Goal: Use online tool/utility: Utilize a website feature to perform a specific function

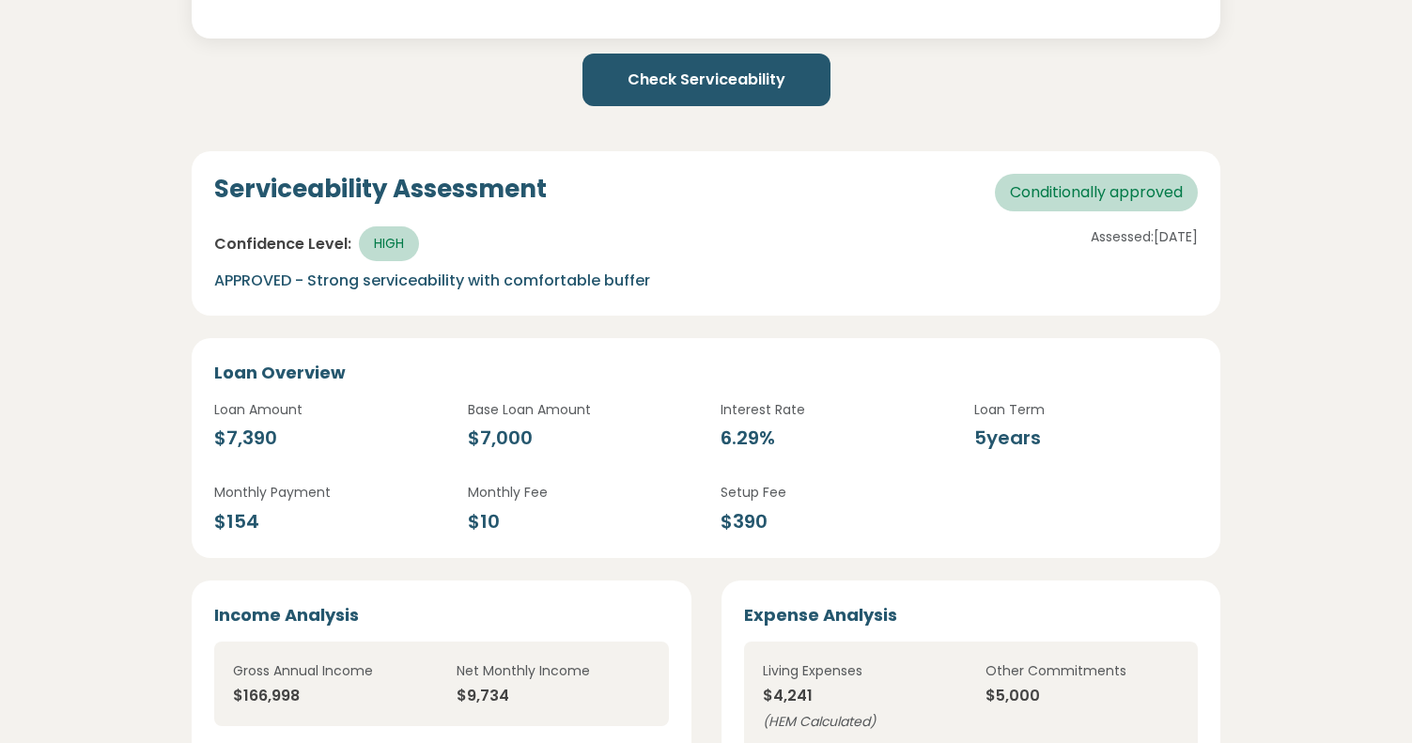
scroll to position [2275, 0]
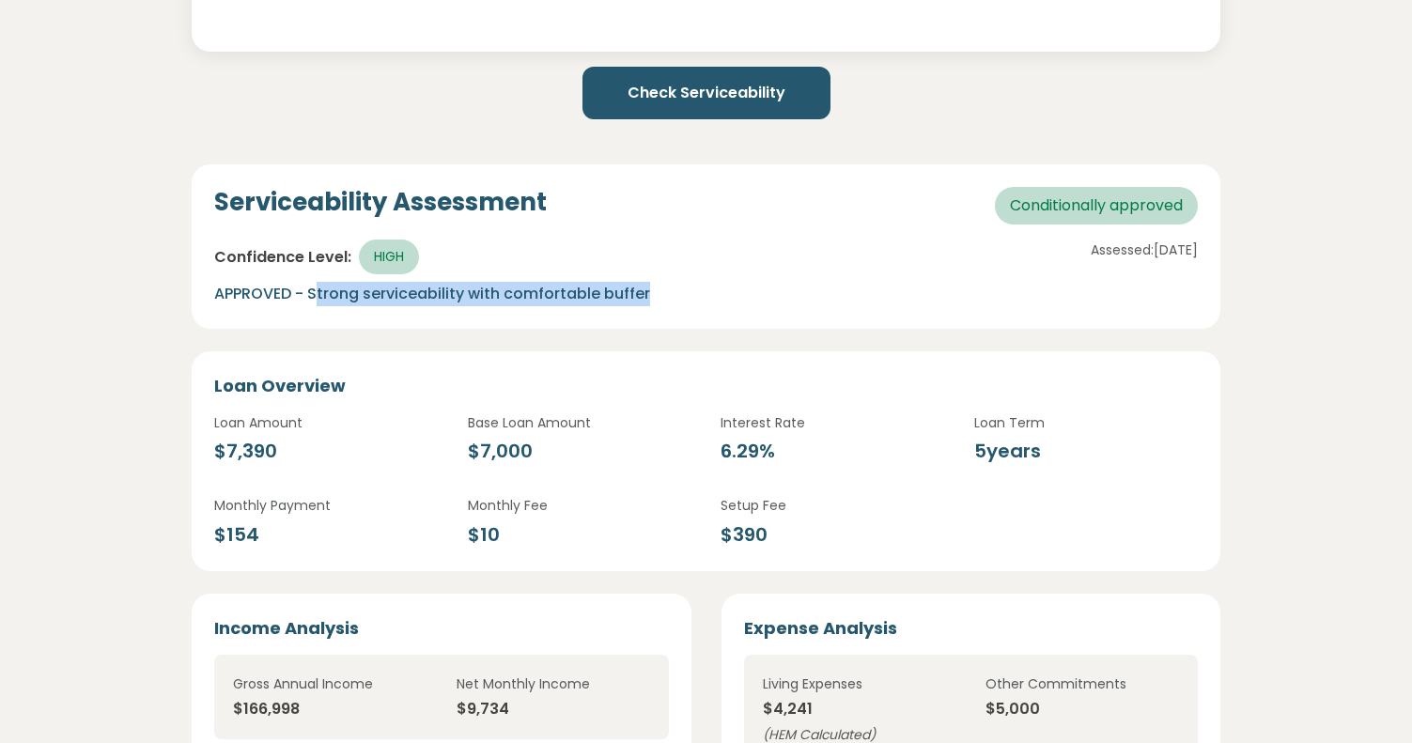
drag, startPoint x: 680, startPoint y: 308, endPoint x: 321, endPoint y: 303, distance: 359.0
click at [321, 303] on p "APPROVED - Strong serviceability with comfortable buffer" at bounding box center [537, 294] width 646 height 24
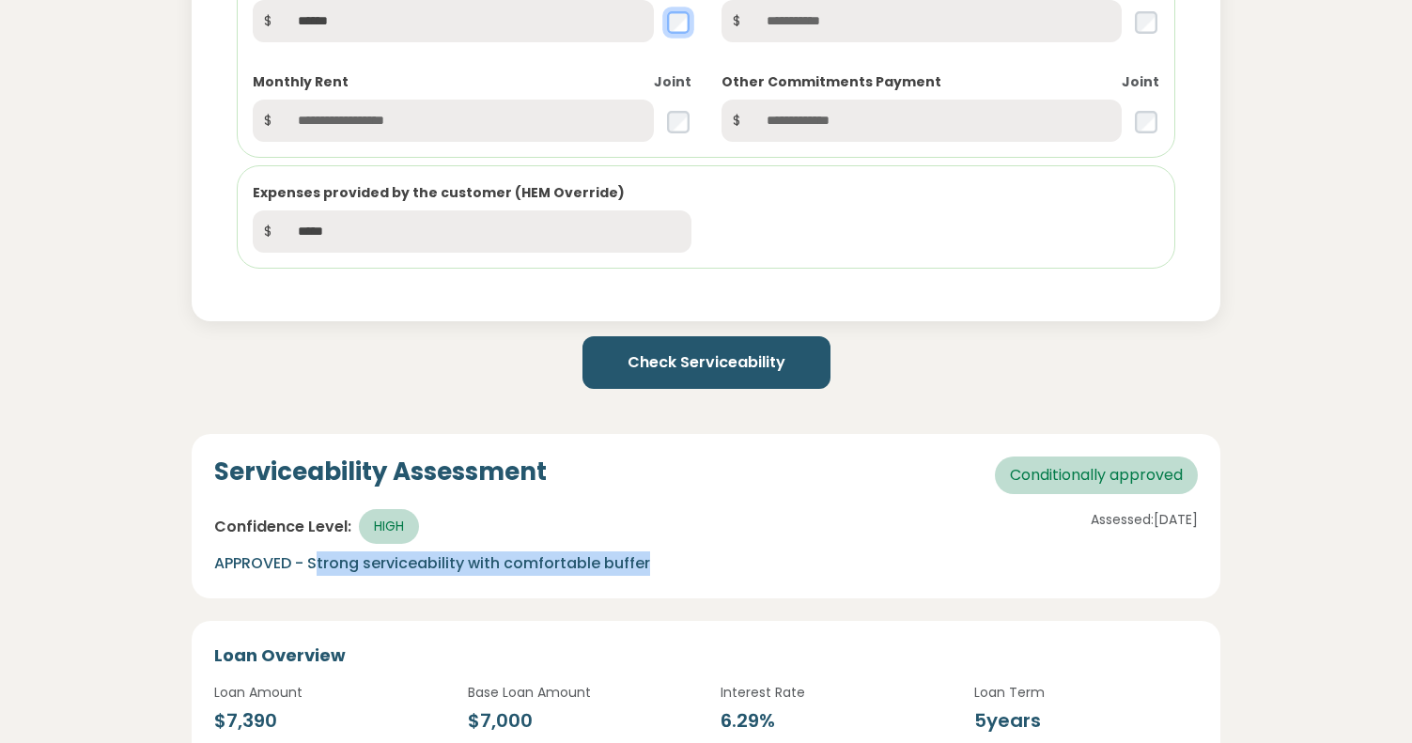
scroll to position [2074, 0]
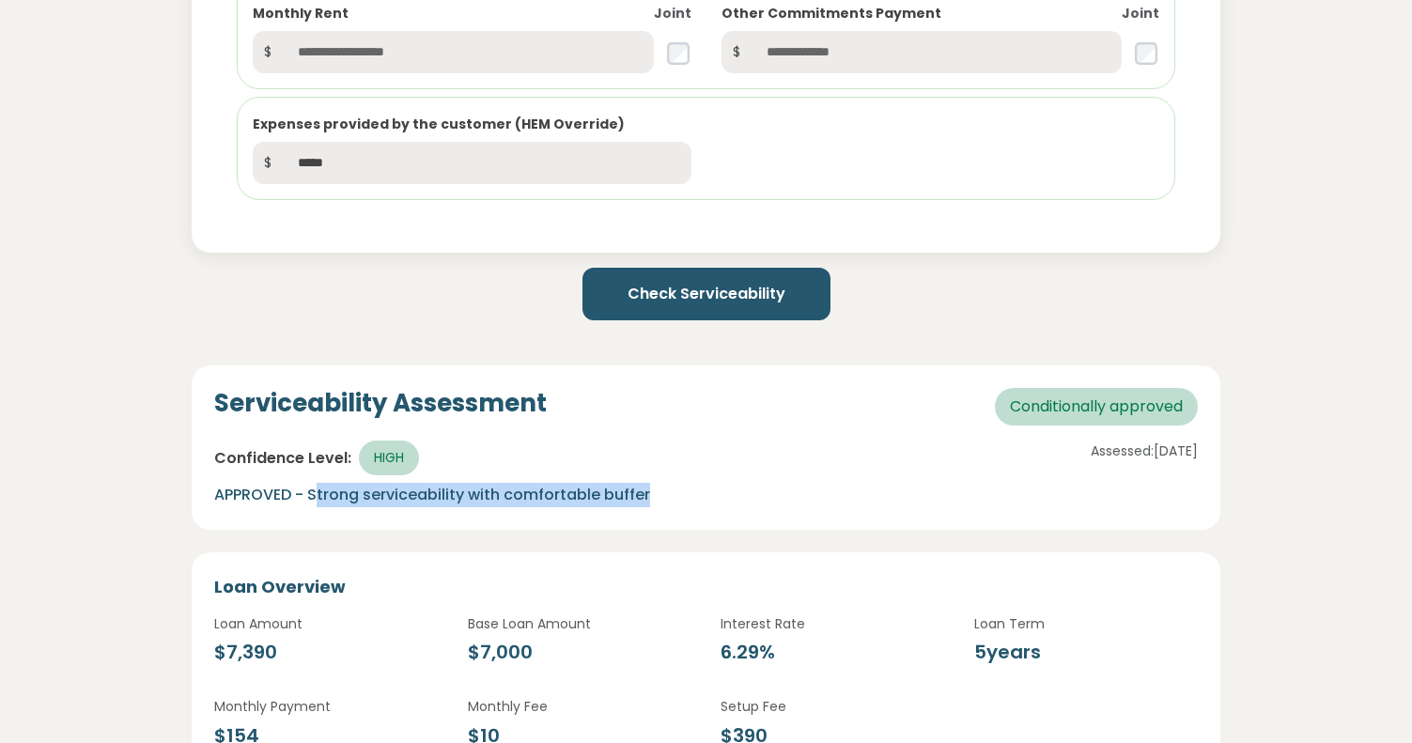
click at [711, 305] on button "Check Serviceability" at bounding box center [707, 294] width 248 height 53
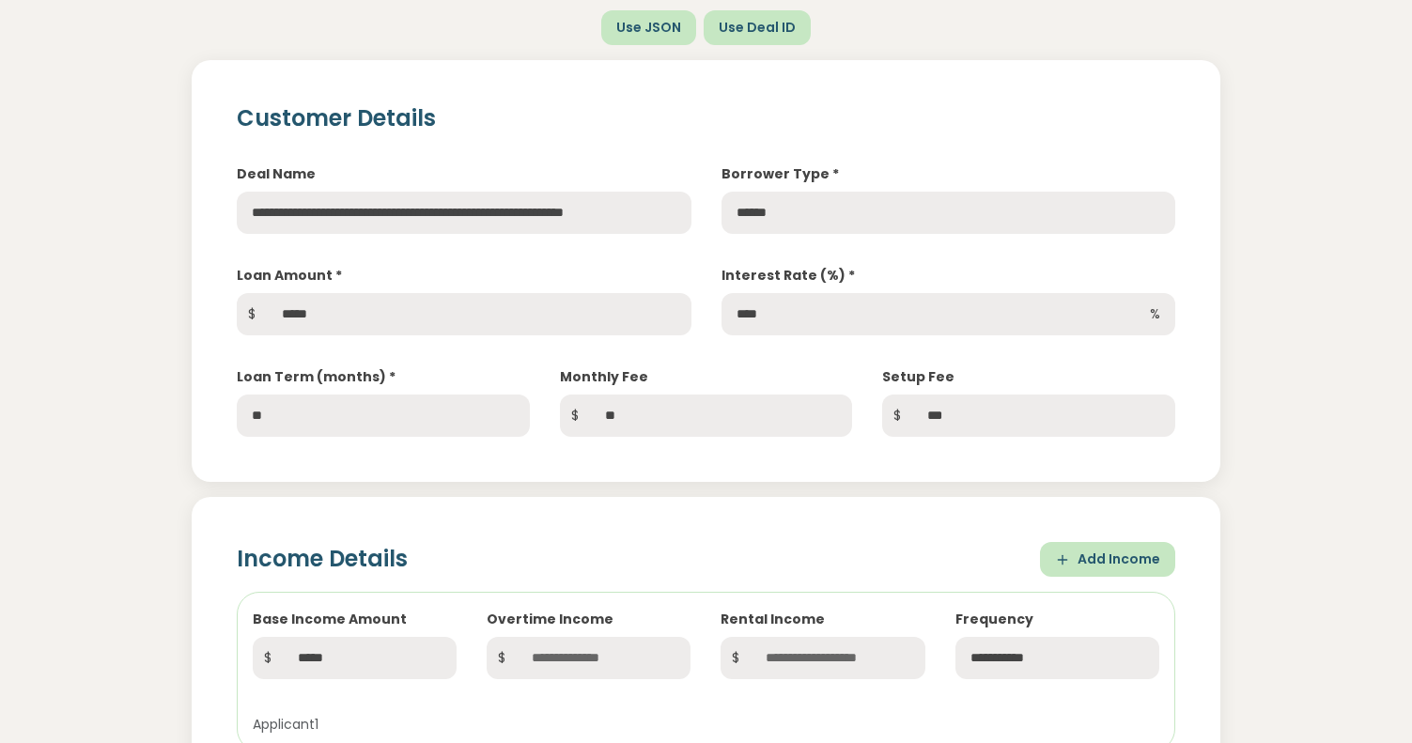
scroll to position [235, 0]
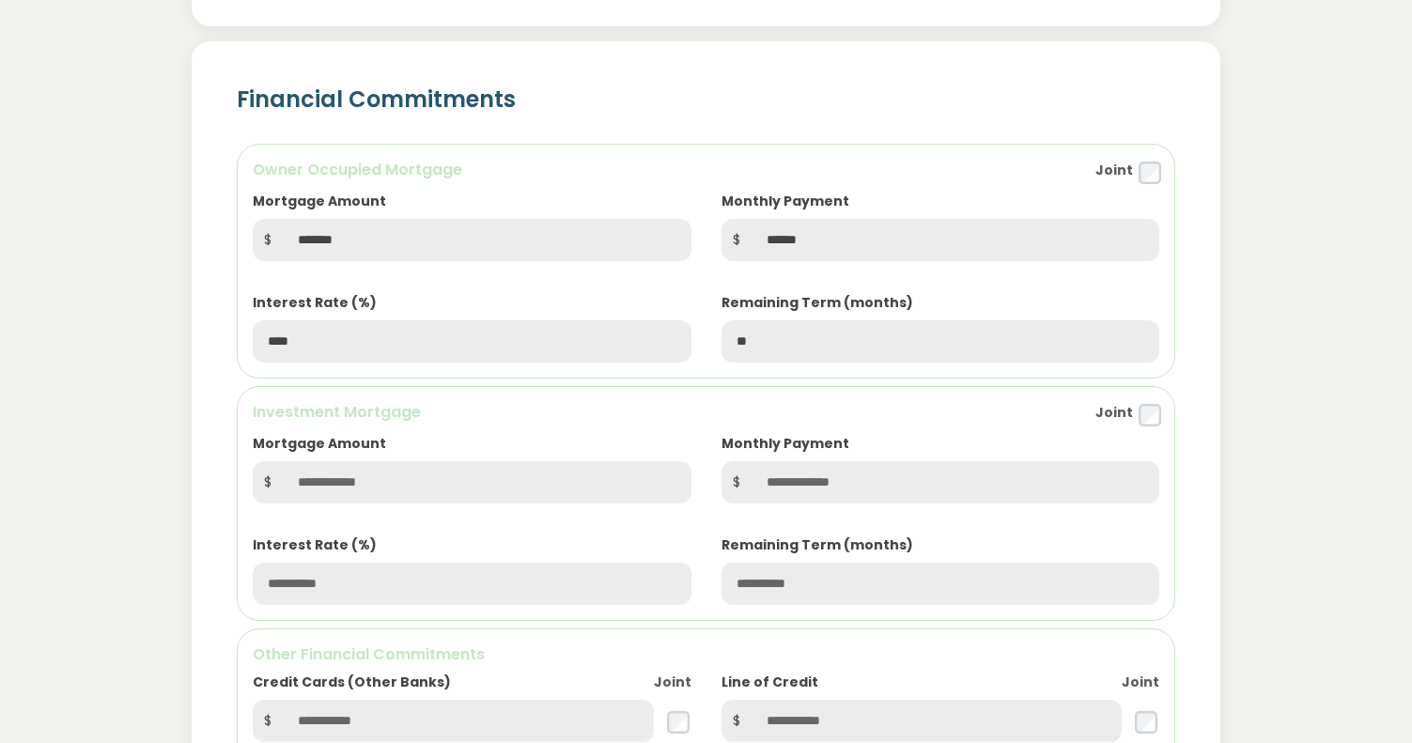
scroll to position [1303, 0]
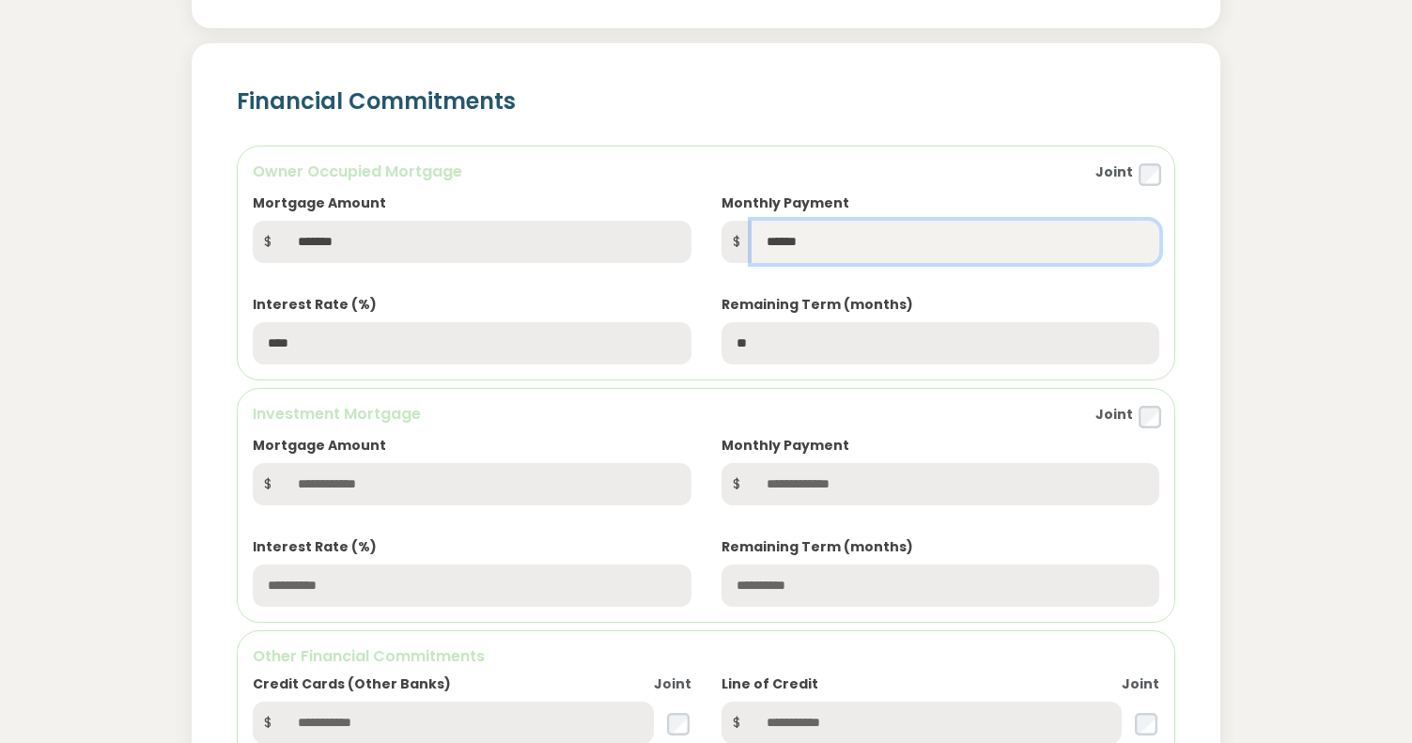
drag, startPoint x: 821, startPoint y: 236, endPoint x: 737, endPoint y: 234, distance: 84.6
click at [737, 234] on div "$ ******" at bounding box center [941, 242] width 438 height 42
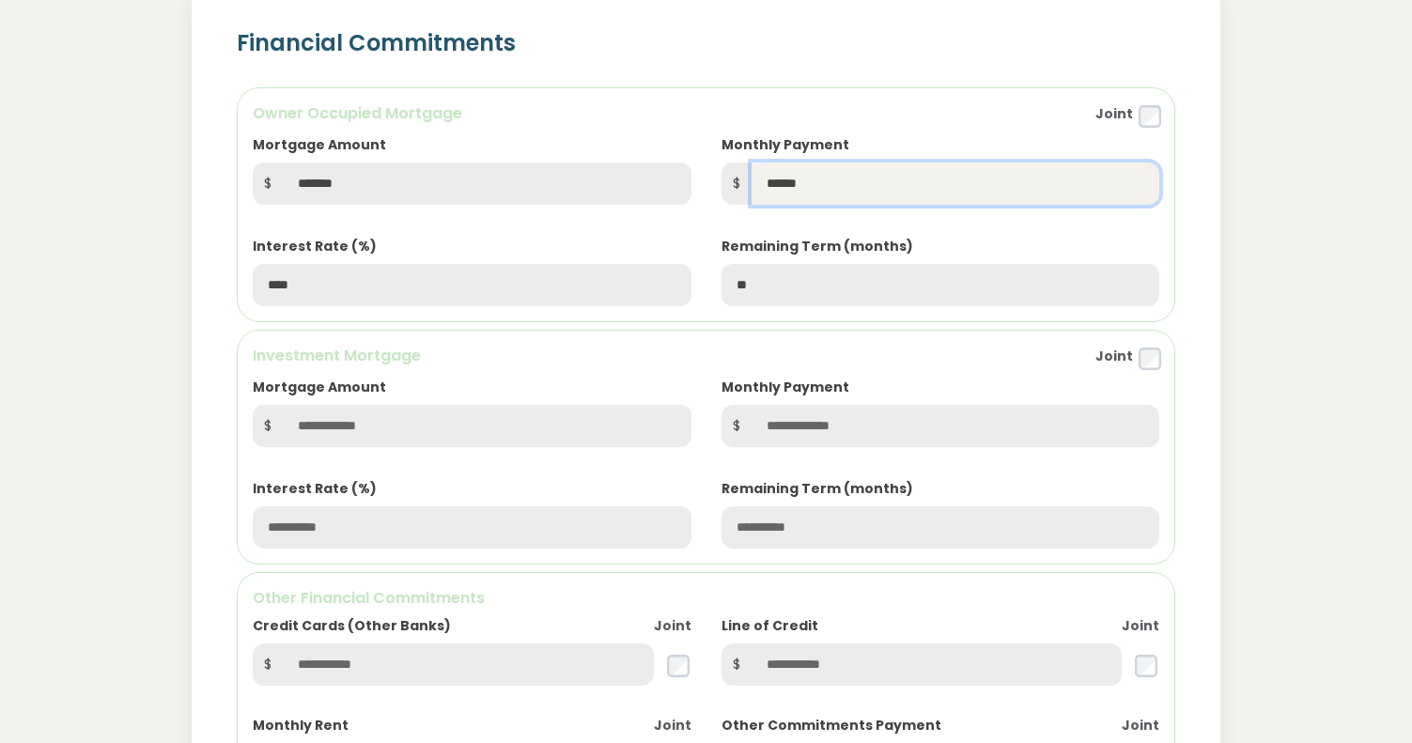
scroll to position [1362, 0]
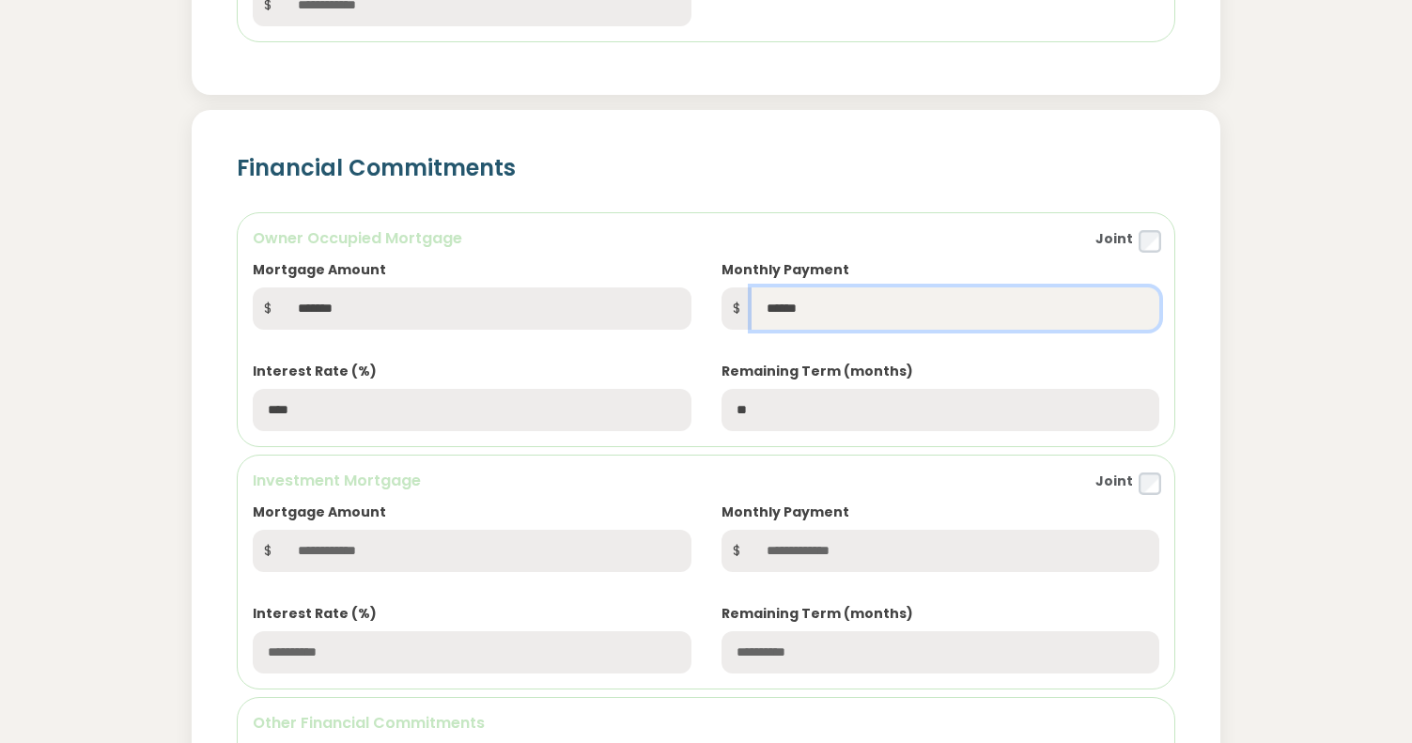
drag, startPoint x: 856, startPoint y: 319, endPoint x: 726, endPoint y: 304, distance: 130.4
click at [732, 306] on div "$ ******" at bounding box center [941, 309] width 438 height 42
paste input "text"
type input "*****"
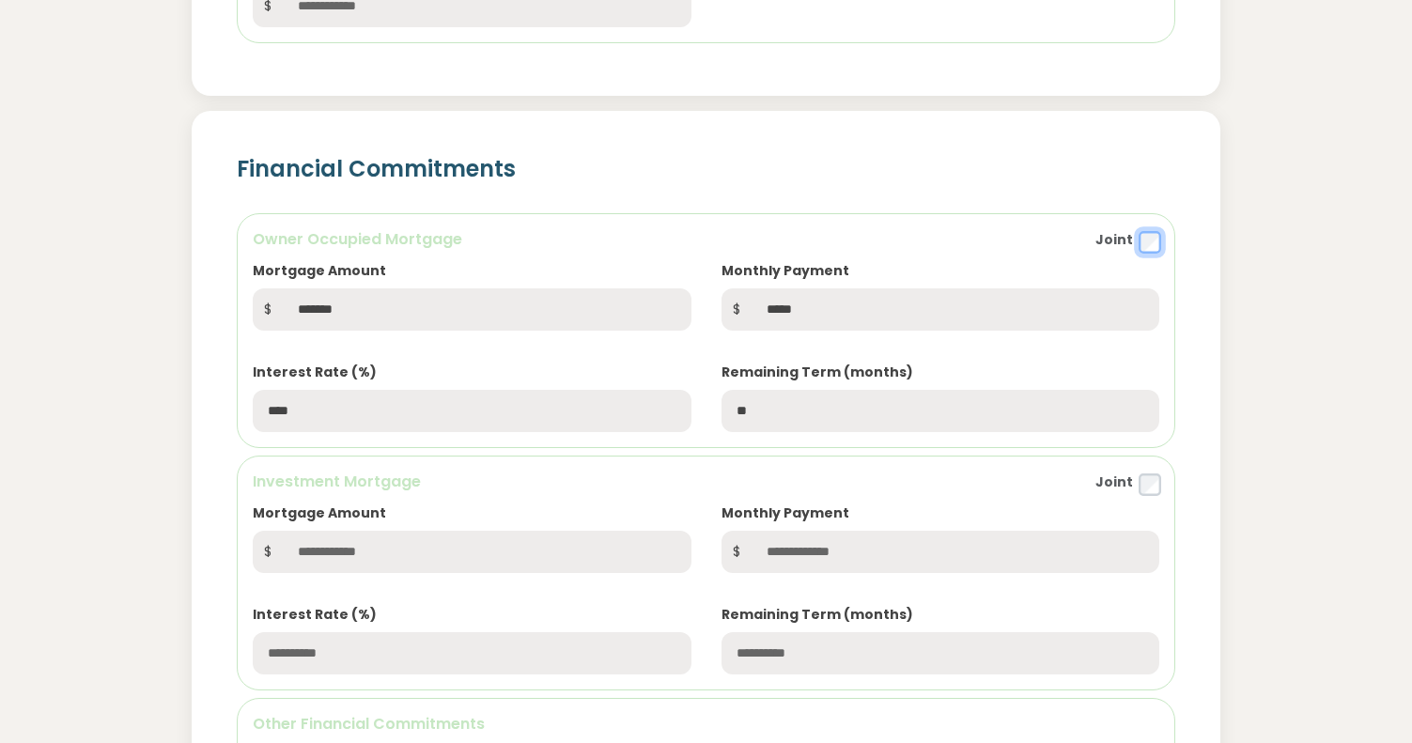
scroll to position [1238, 0]
click at [793, 351] on div "Mortgage Amount $ ******* Monthly Payment $ ***** Interest Rate (%) **** Remain…" at bounding box center [706, 328] width 937 height 203
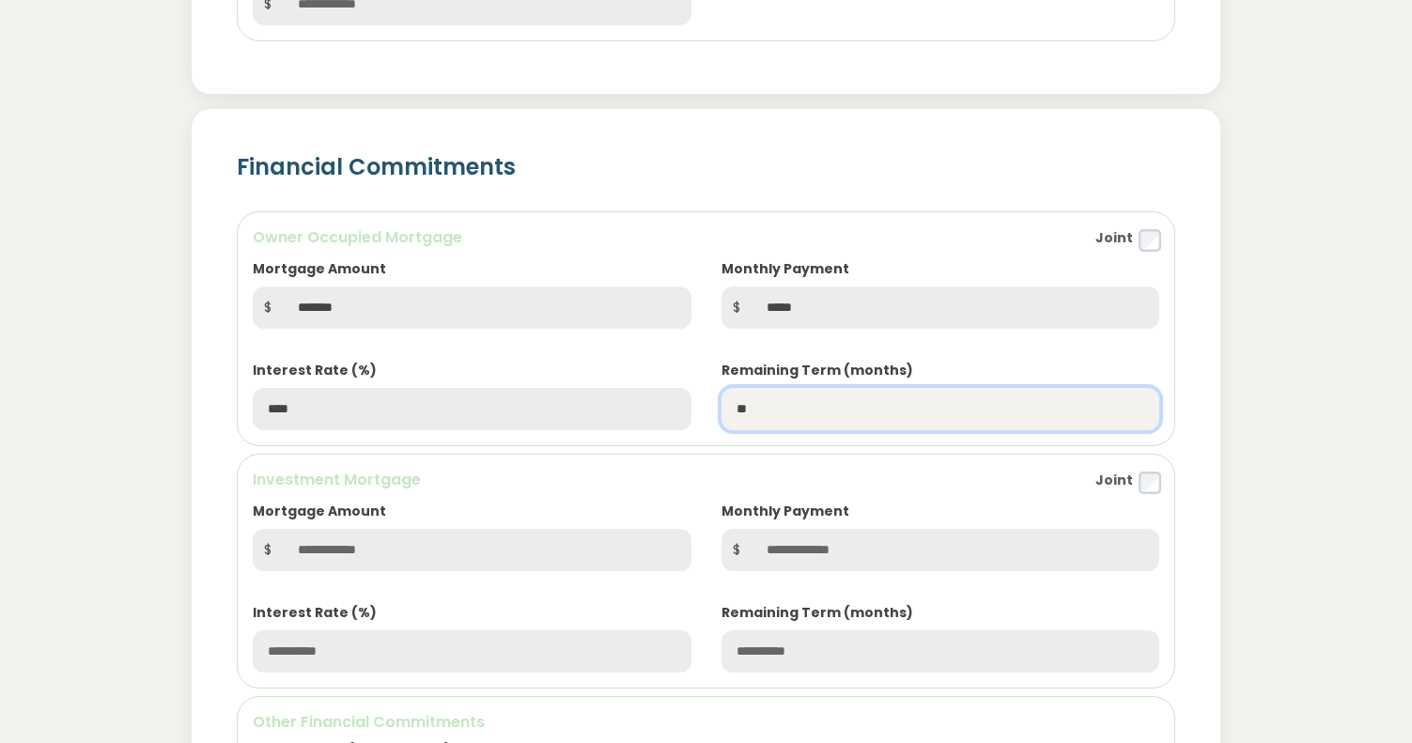
drag, startPoint x: 765, startPoint y: 414, endPoint x: 694, endPoint y: 406, distance: 71.0
click at [694, 406] on div "Mortgage Amount $ ******* Monthly Payment $ ***** Interest Rate (%) **** Remain…" at bounding box center [706, 328] width 937 height 203
drag, startPoint x: 773, startPoint y: 410, endPoint x: 663, endPoint y: 397, distance: 111.7
click at [663, 397] on div "Mortgage Amount $ ******* Monthly Payment $ ***** Interest Rate (%) **** Remain…" at bounding box center [706, 328] width 937 height 203
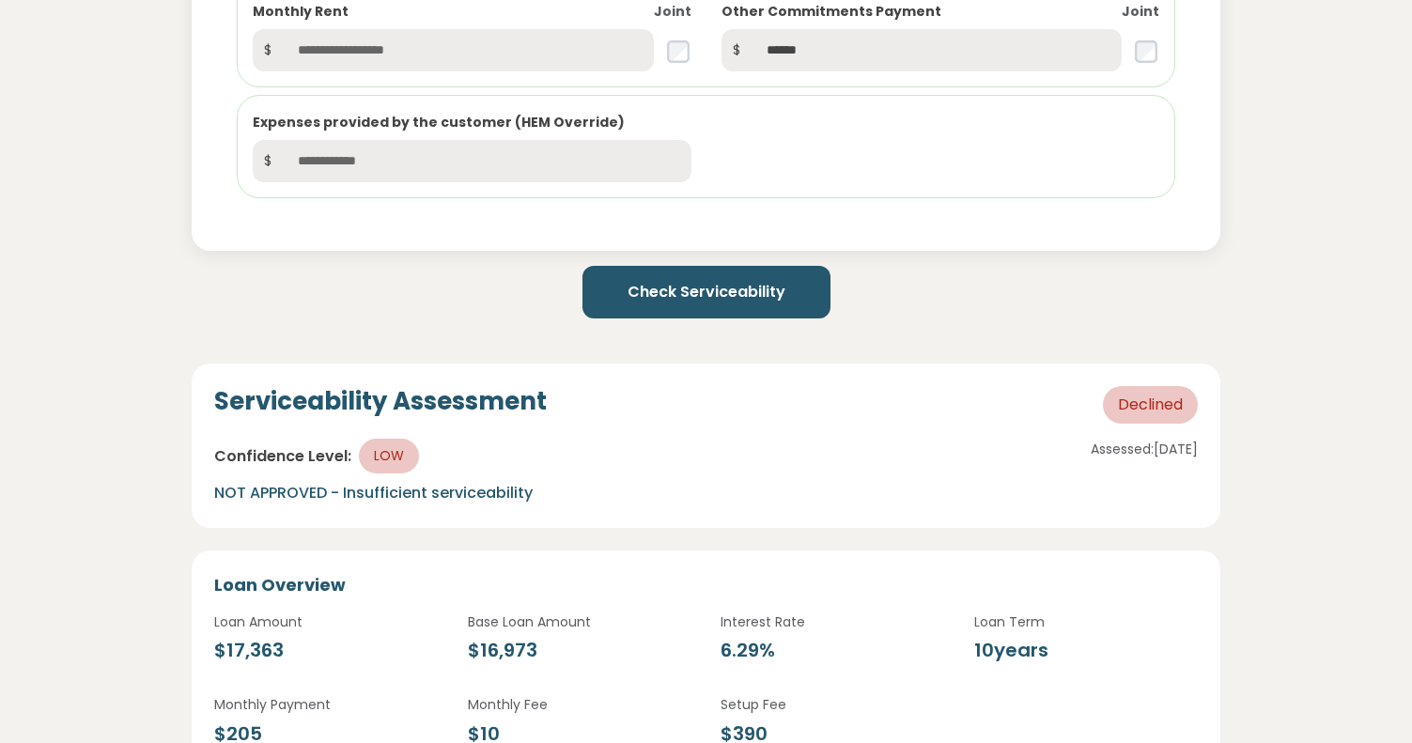
scroll to position [2078, 0]
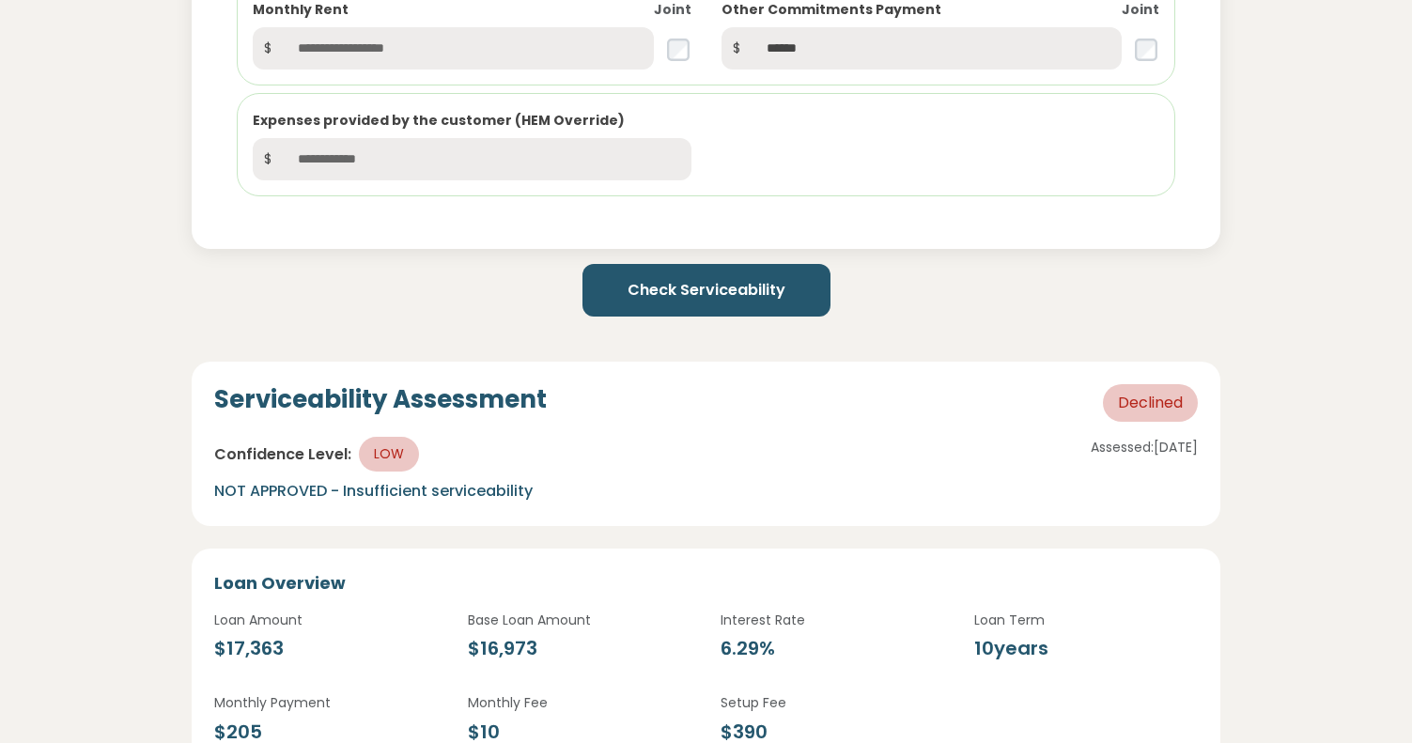
type input "***"
click at [693, 311] on button "Check Serviceability" at bounding box center [707, 290] width 248 height 53
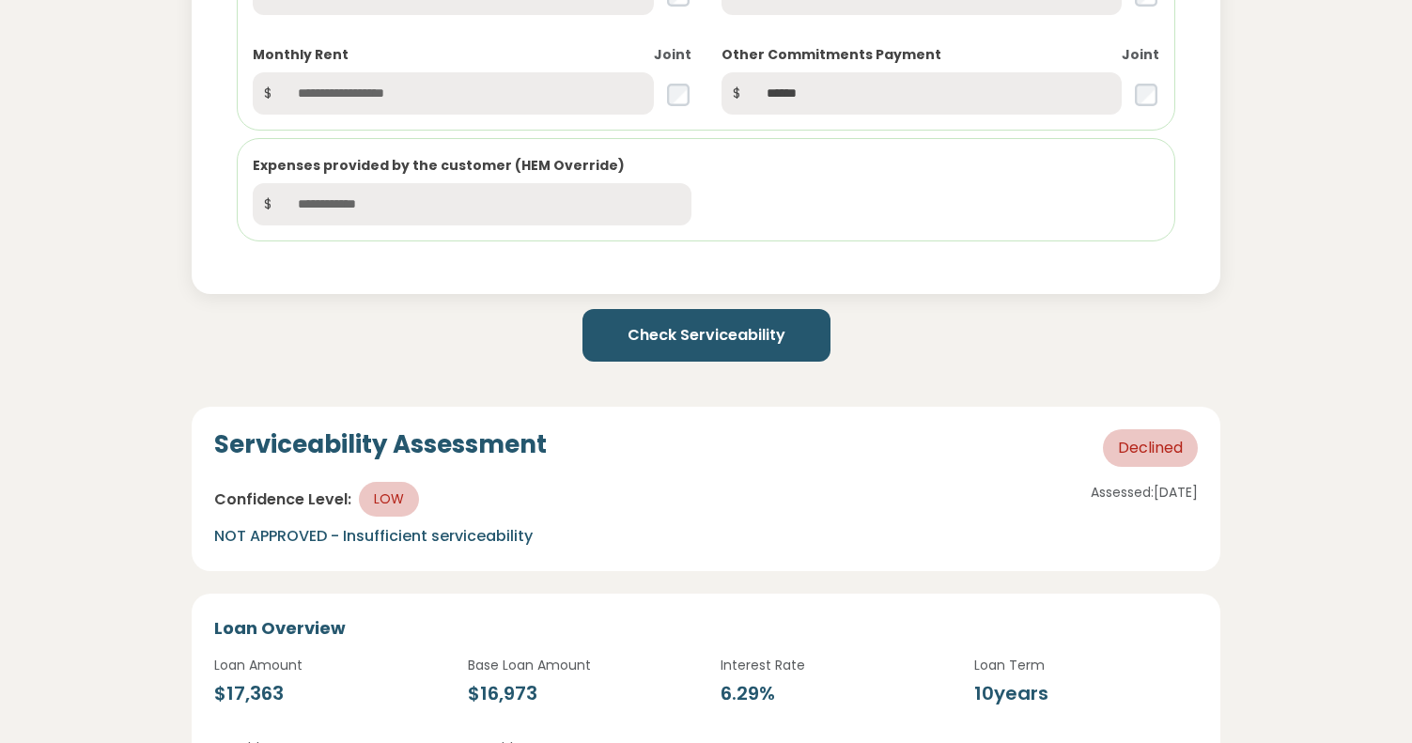
scroll to position [1826, 0]
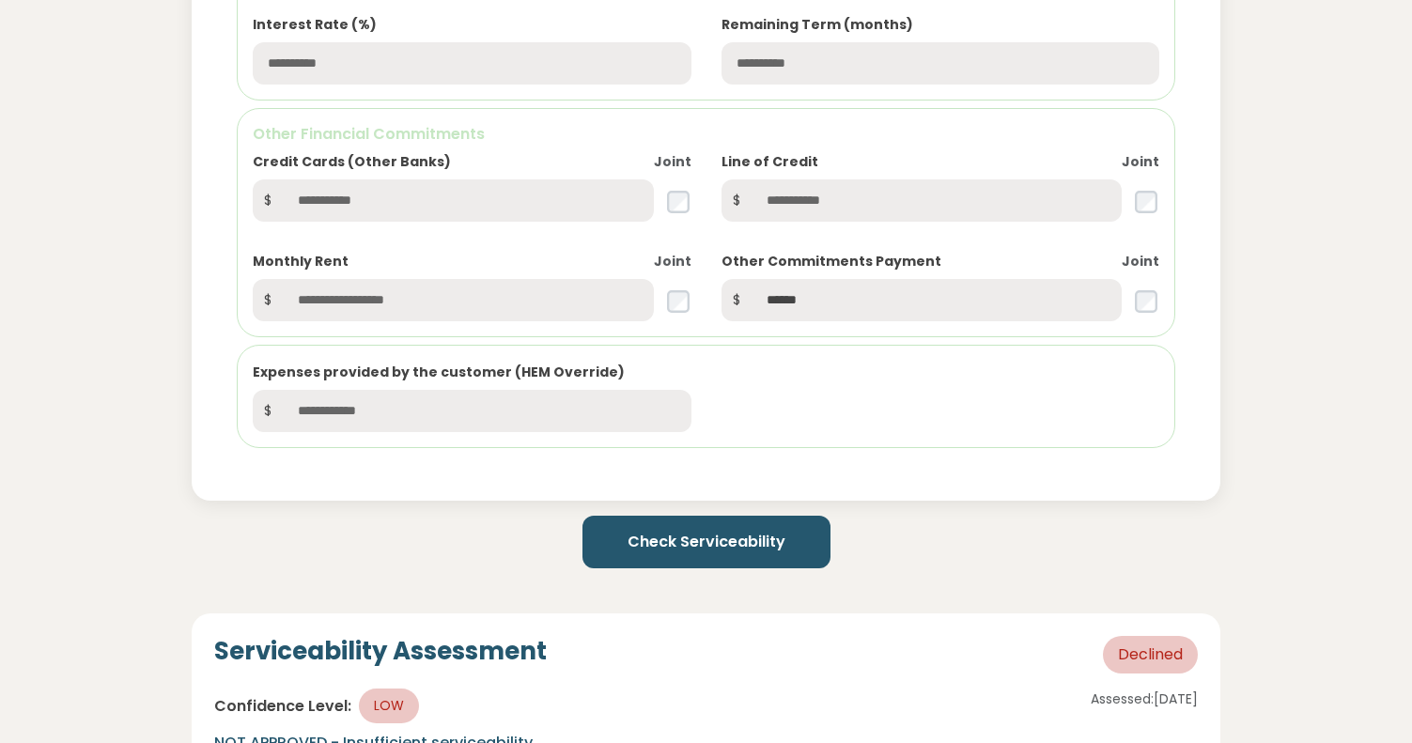
click at [701, 538] on button "Check Serviceability" at bounding box center [707, 542] width 248 height 53
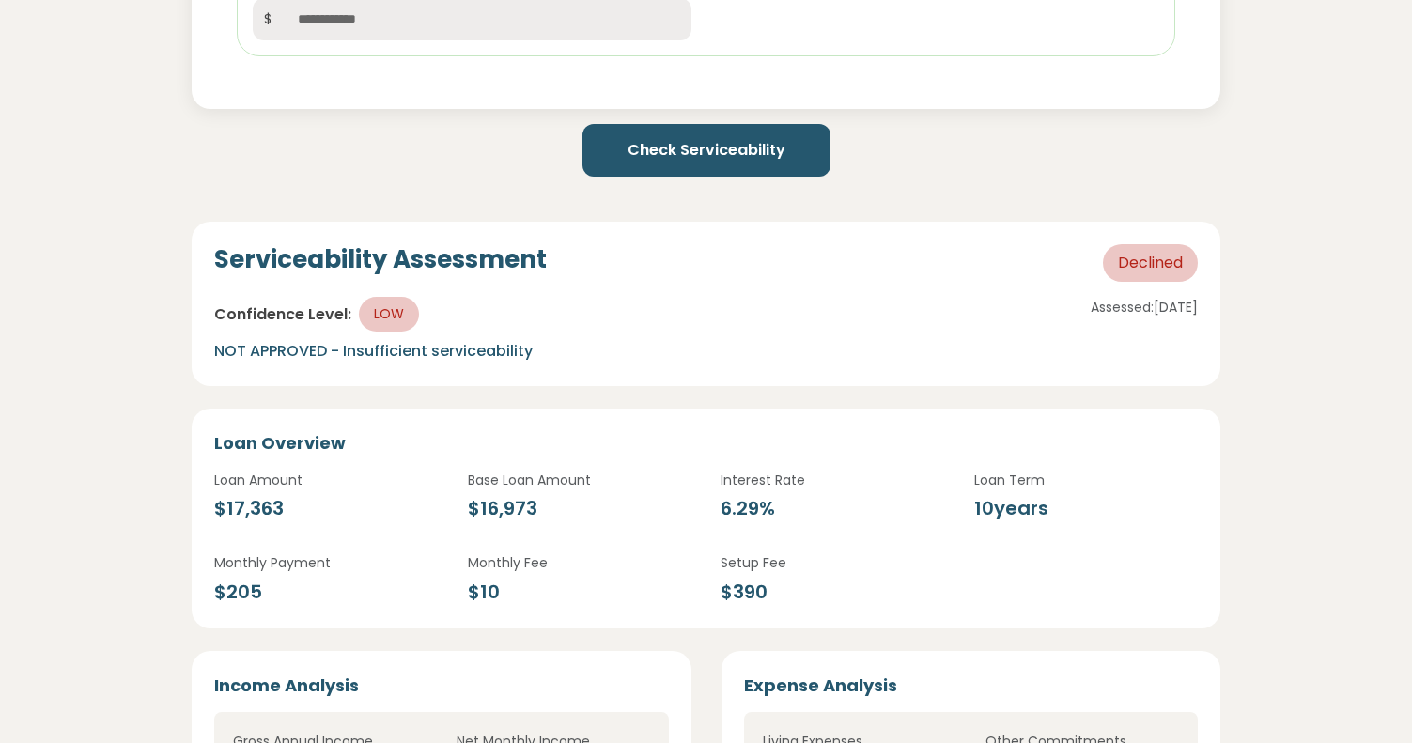
scroll to position [2265, 0]
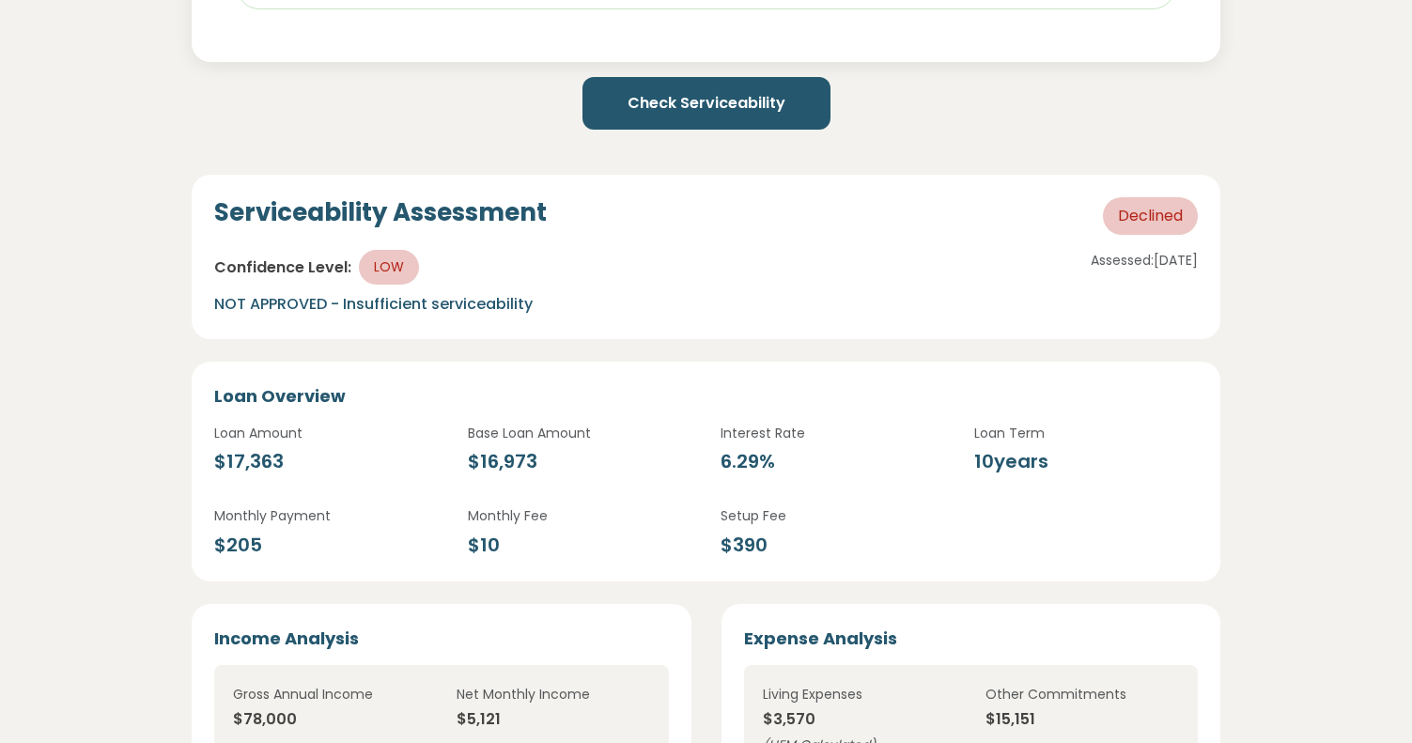
click at [733, 114] on button "Check Serviceability" at bounding box center [707, 103] width 248 height 53
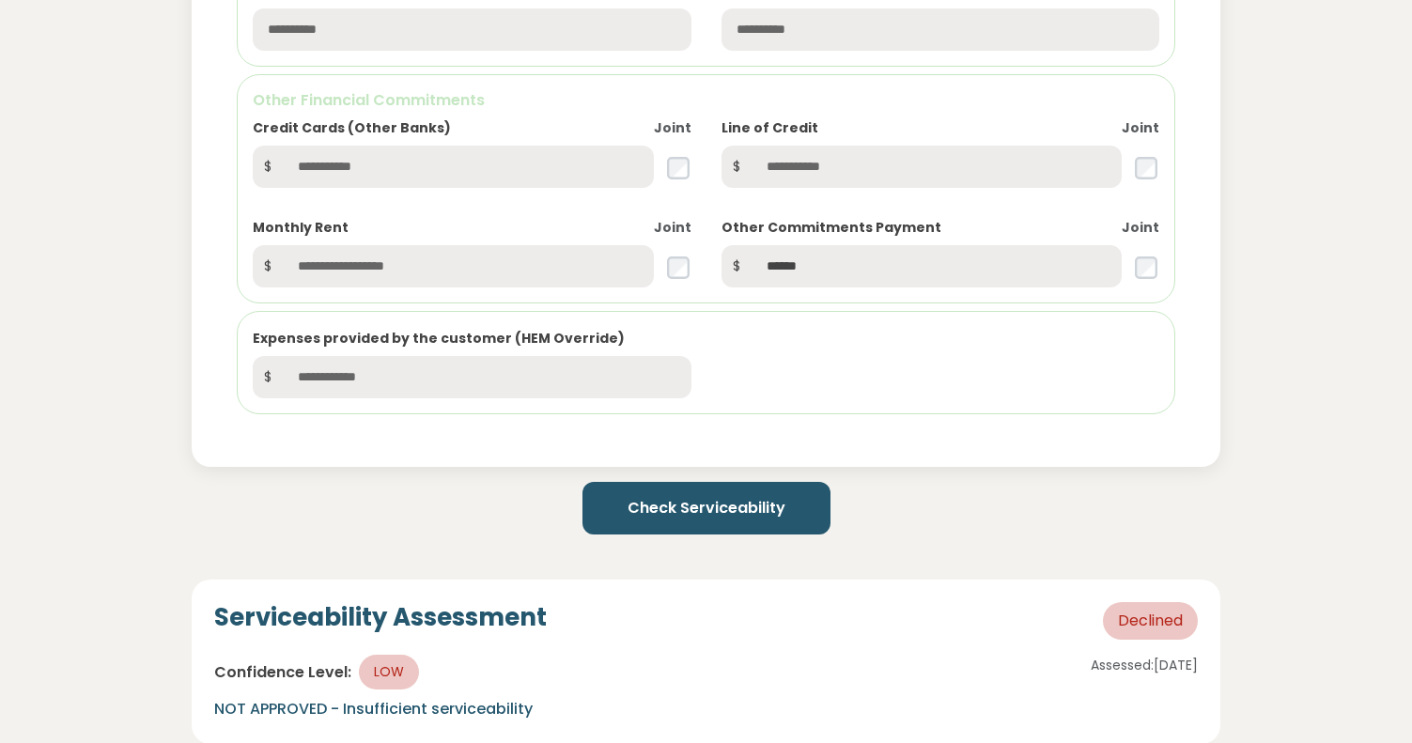
scroll to position [1867, 0]
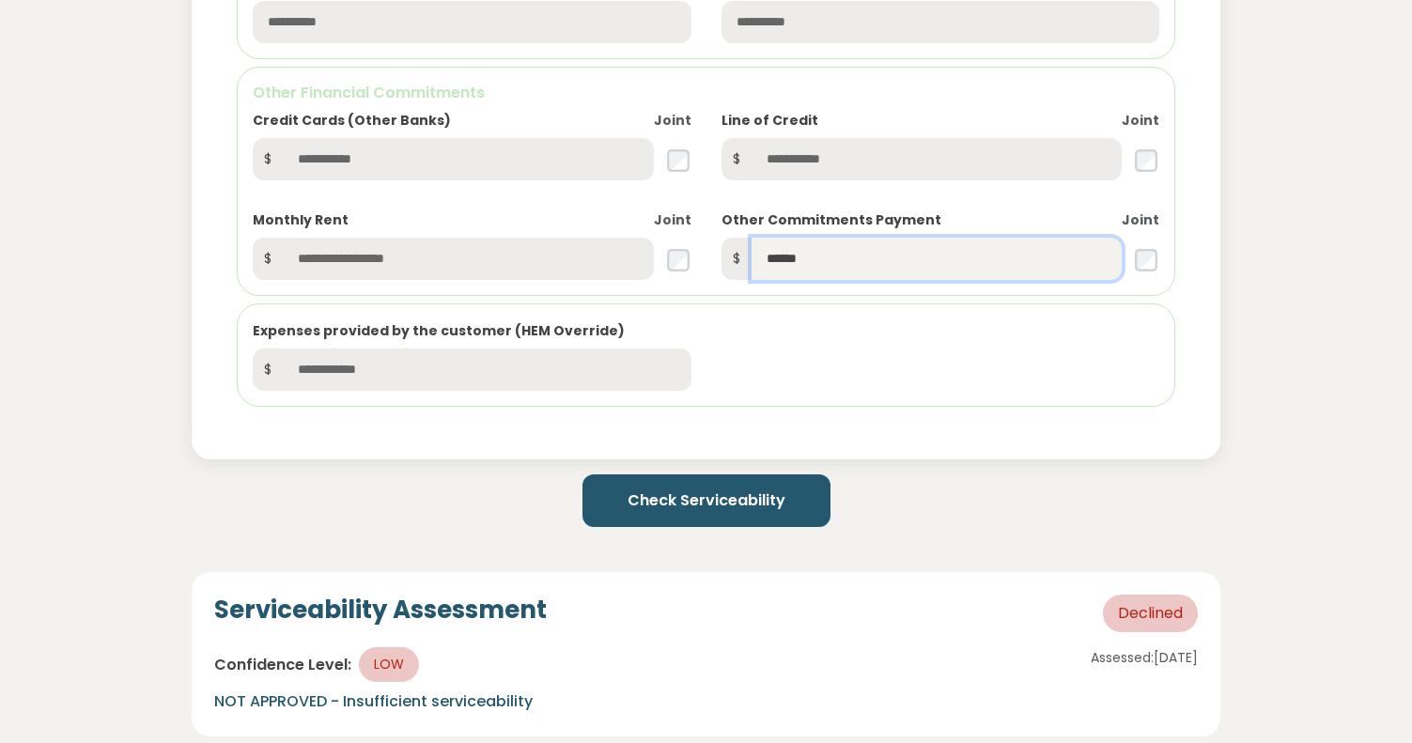
click at [679, 263] on div "Credit Cards (Other Banks) Joint $ Line of Credit Joint $ Monthly Rent Joint $ …" at bounding box center [706, 180] width 937 height 199
type input "***"
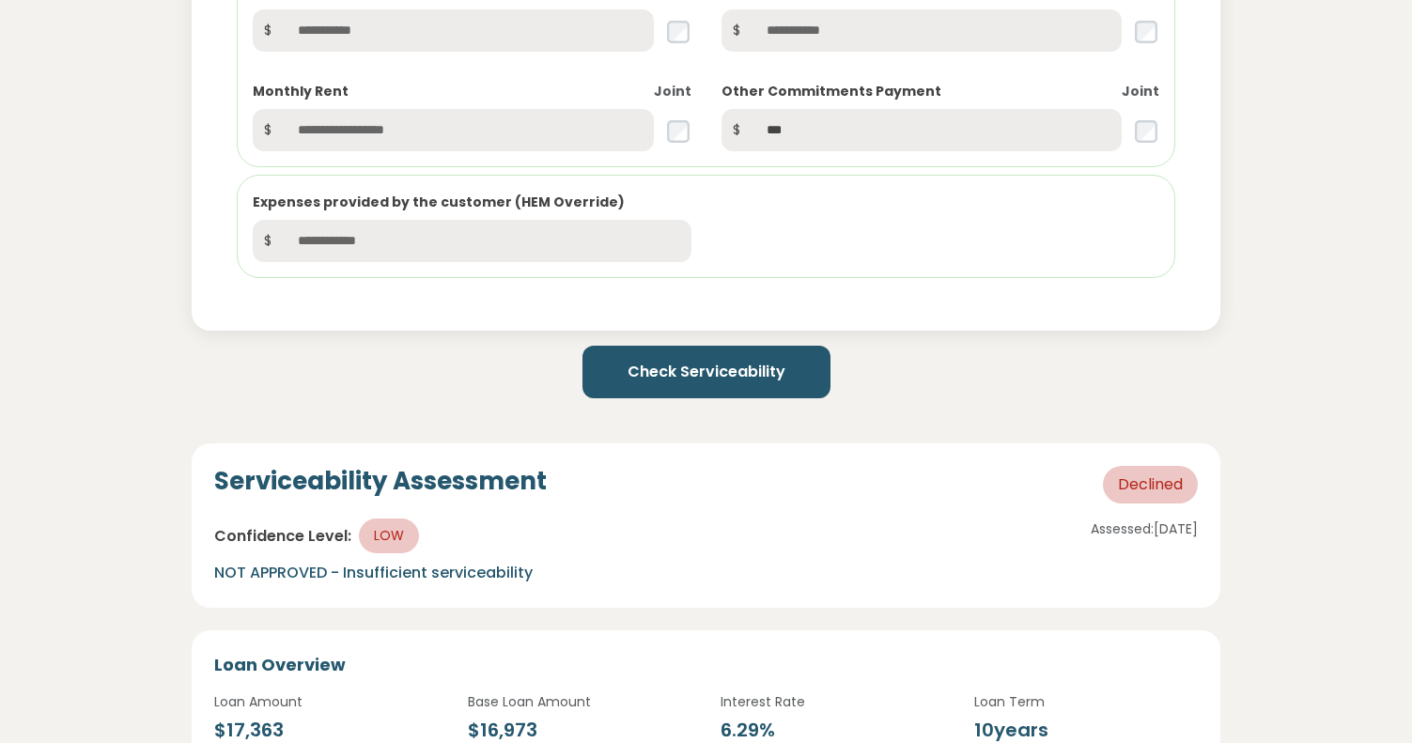
click at [699, 367] on button "Check Serviceability" at bounding box center [707, 372] width 248 height 53
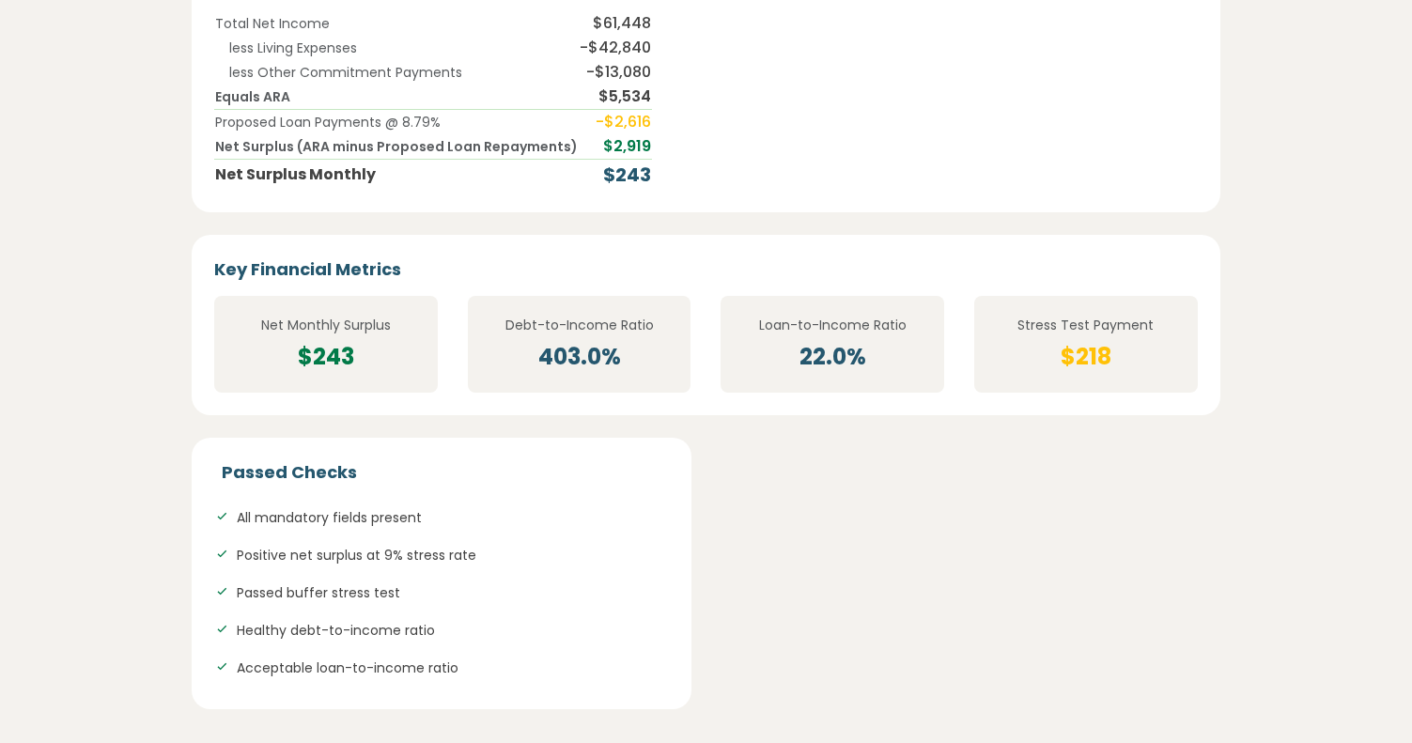
scroll to position [3277, 0]
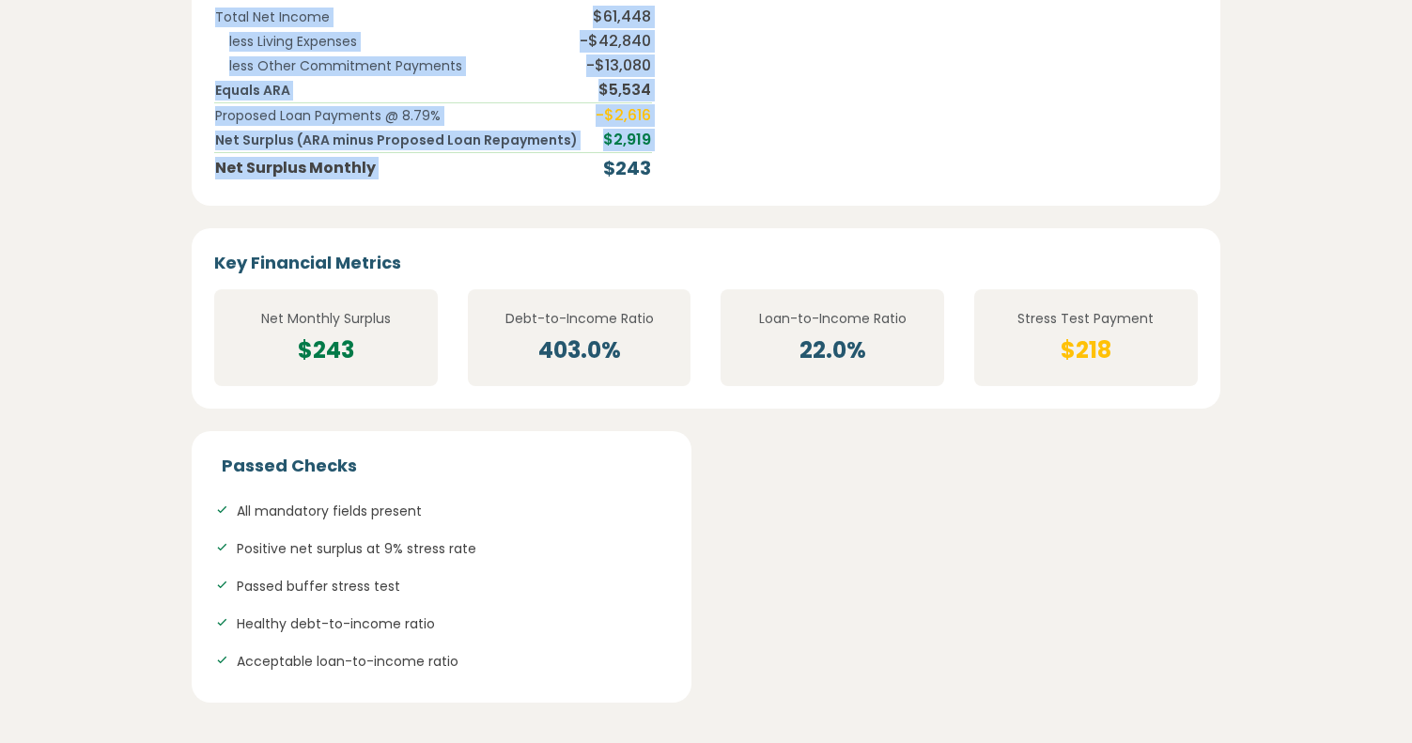
drag, startPoint x: 652, startPoint y: 166, endPoint x: 593, endPoint y: 166, distance: 59.2
click at [592, 166] on div "Total Net Income $61,448 less Living Expenses - $42,840 less Other Commitment P…" at bounding box center [706, 94] width 984 height 179
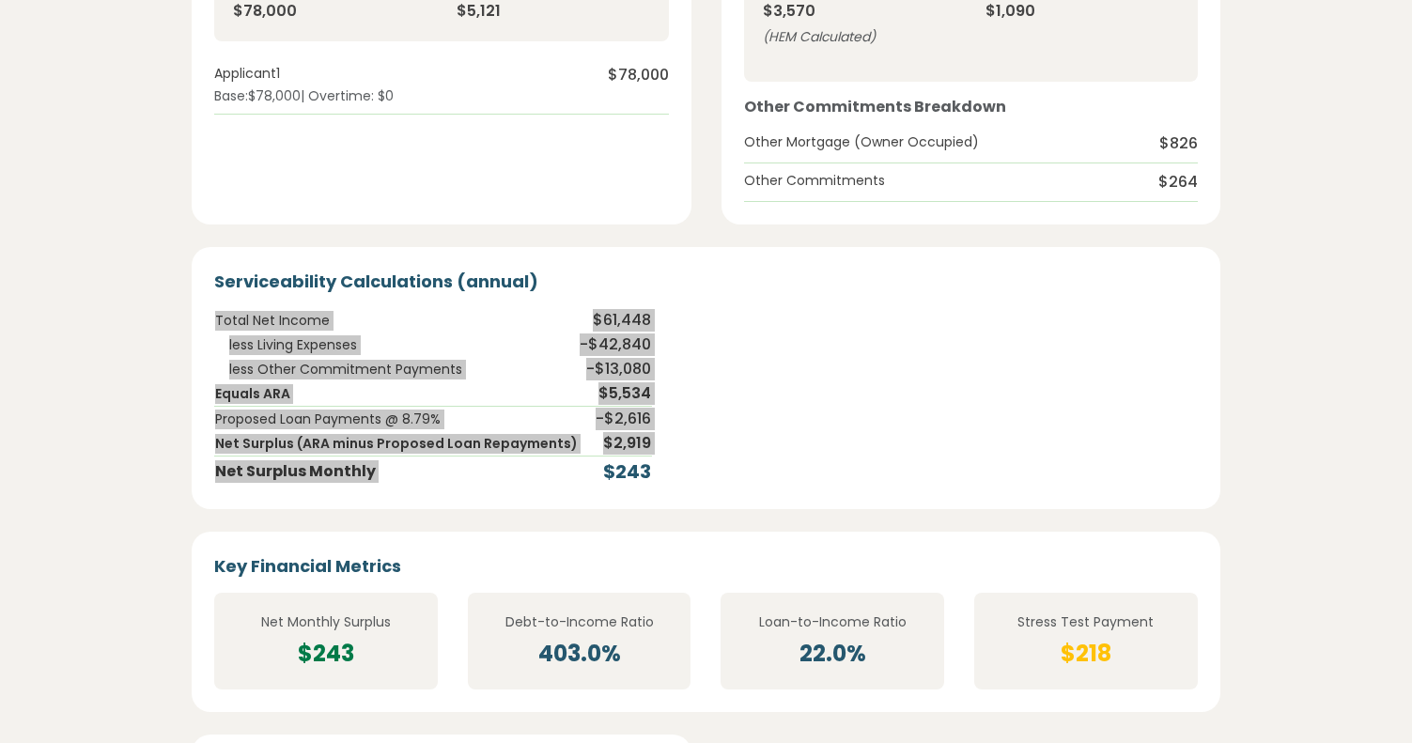
scroll to position [2981, 0]
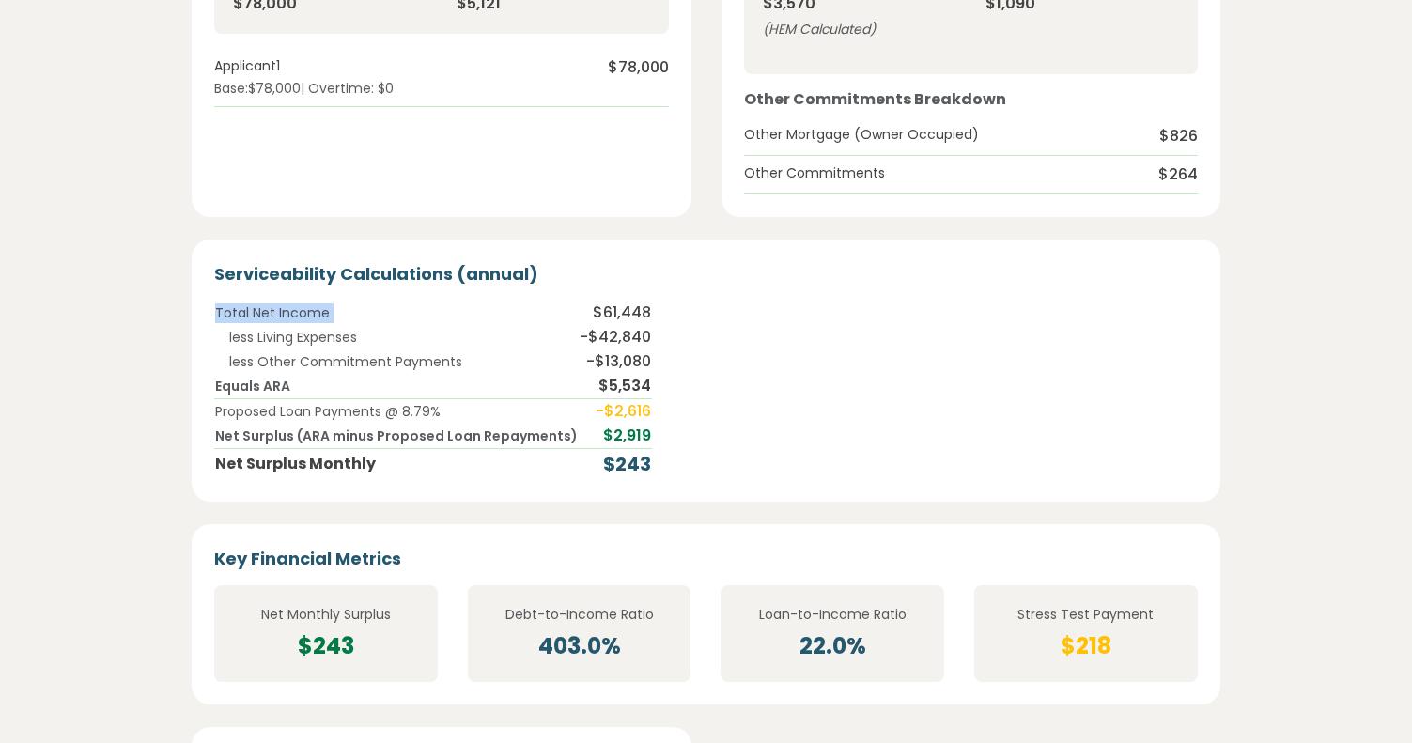
drag, startPoint x: 613, startPoint y: 318, endPoint x: 588, endPoint y: 317, distance: 24.5
click at [588, 317] on div "Total Net Income $61,448 less Living Expenses - $42,840 less Other Commitment P…" at bounding box center [706, 390] width 984 height 179
click at [622, 317] on td "$61,448" at bounding box center [615, 313] width 73 height 24
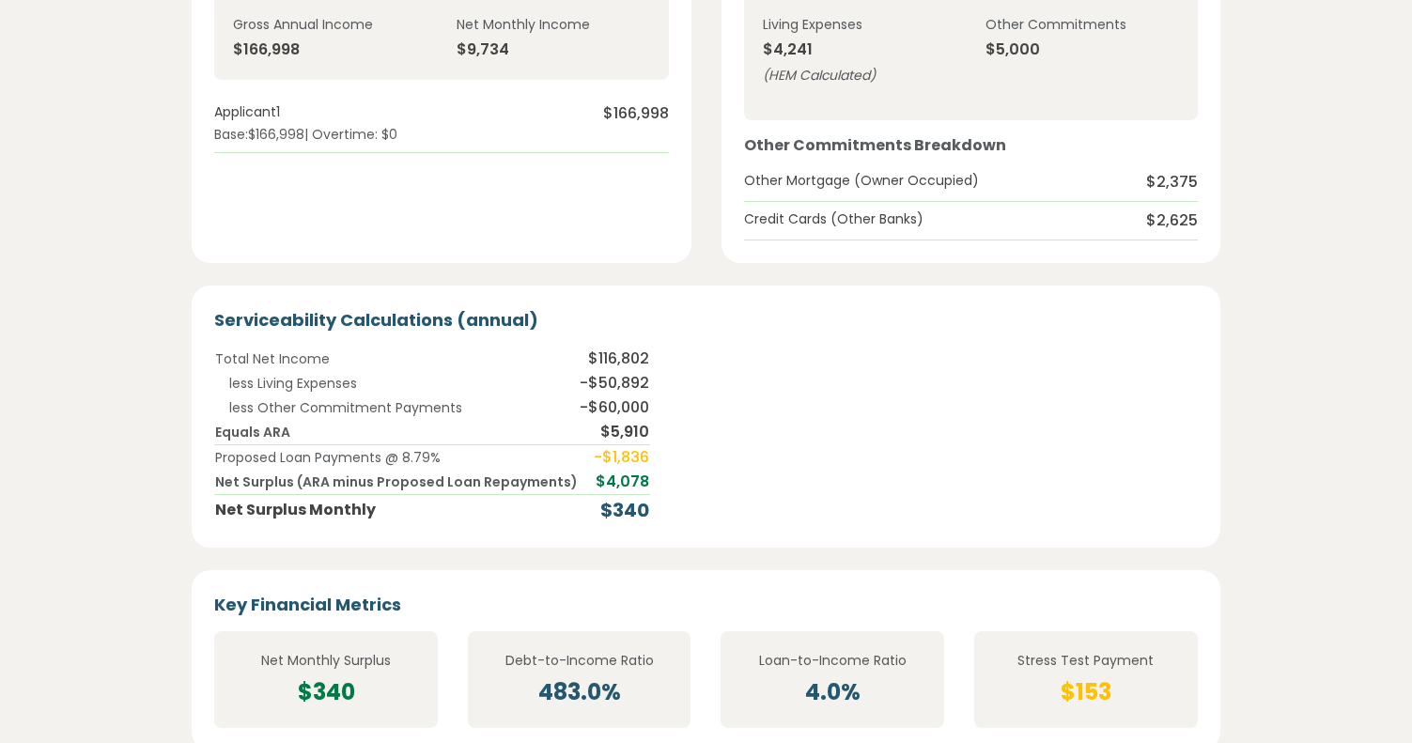
scroll to position [2937, 0]
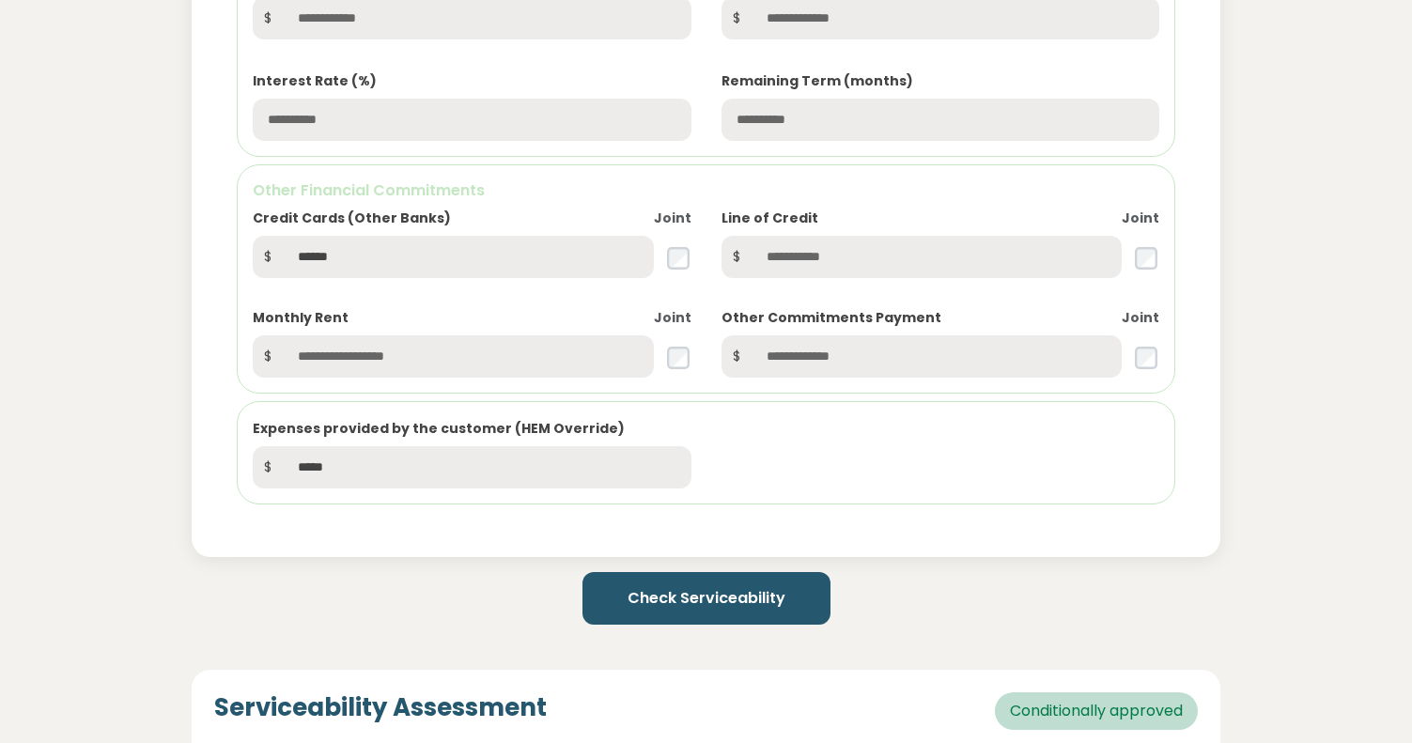
scroll to position [1778, 0]
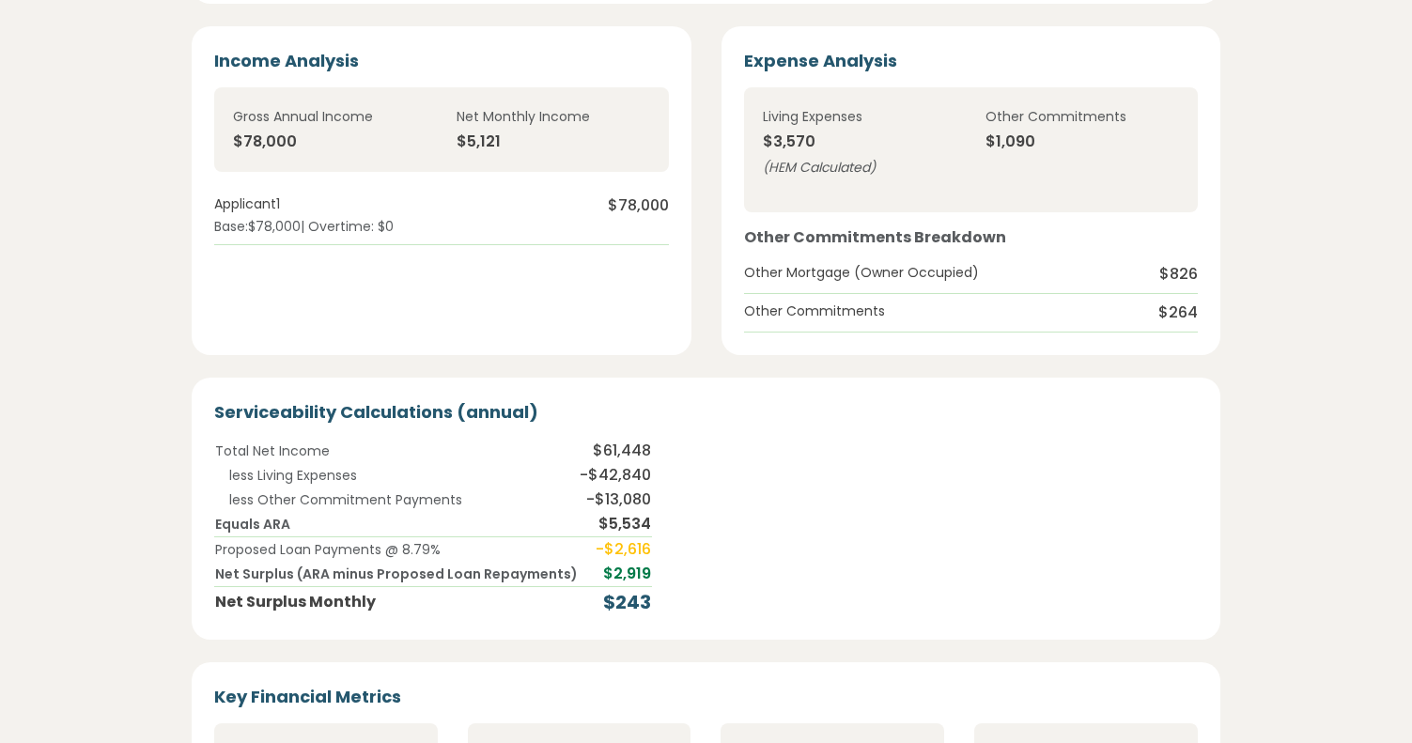
scroll to position [2846, 0]
